Goal: Find contact information: Find contact information

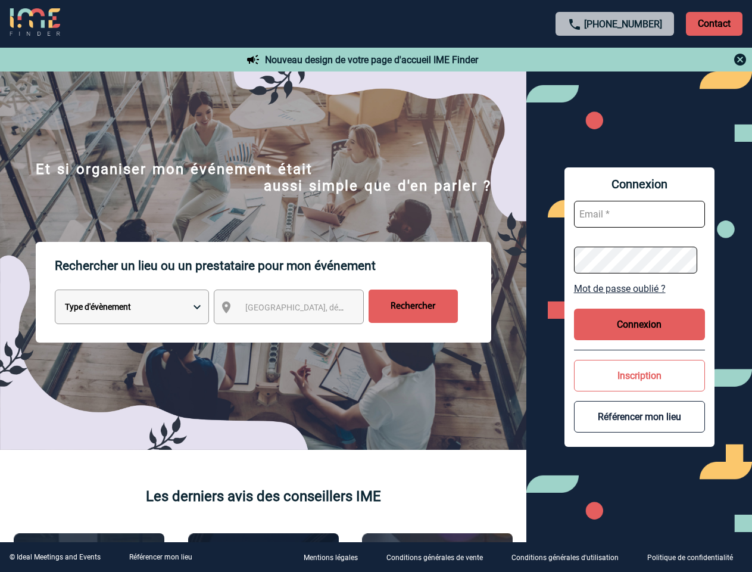
click at [376, 286] on p "Rechercher un lieu ou un prestataire pour mon événement" at bounding box center [273, 266] width 436 height 48
click at [714, 23] on p "Contact" at bounding box center [714, 24] width 57 height 24
